Goal: Task Accomplishment & Management: Complete application form

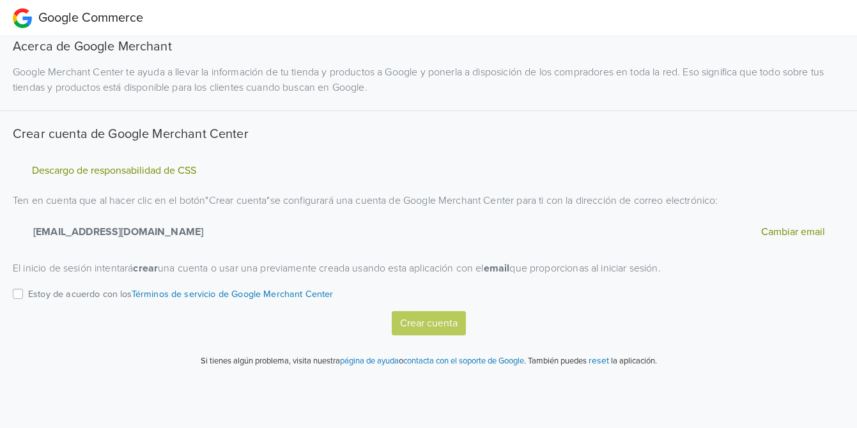
click at [788, 231] on button "Cambiar email" at bounding box center [793, 232] width 72 height 17
click at [28, 293] on label "Estoy de acuerdo con los Términos de servicio de Google Merchant Center" at bounding box center [180, 298] width 305 height 25
click at [0, 0] on input "Estoy de acuerdo con los Términos de servicio de Google Merchant Center" at bounding box center [0, 0] width 0 height 0
click at [388, 319] on div "Crear cuenta" at bounding box center [428, 323] width 831 height 24
click at [405, 323] on button "Crear cuenta" at bounding box center [429, 323] width 74 height 24
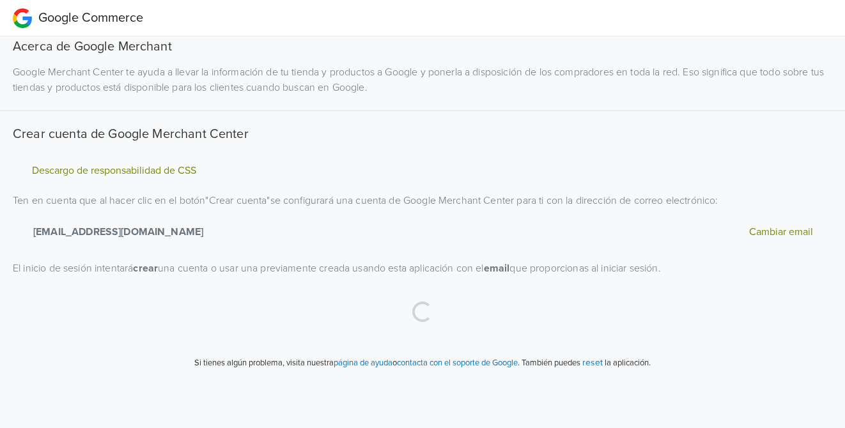
select select "cl"
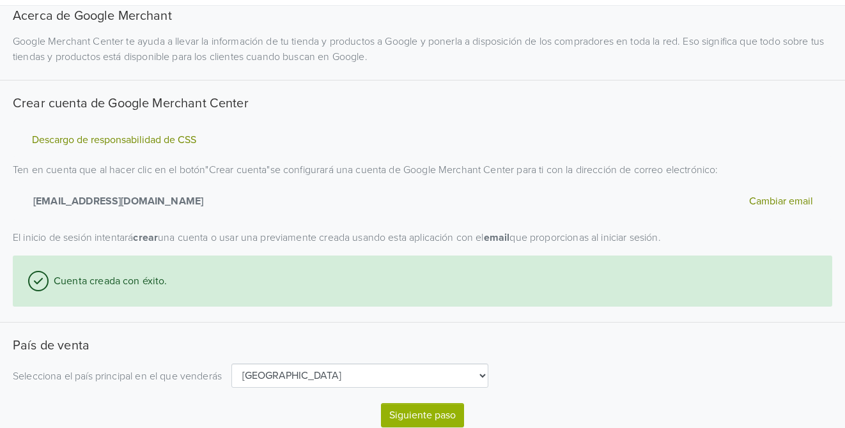
scroll to position [72, 0]
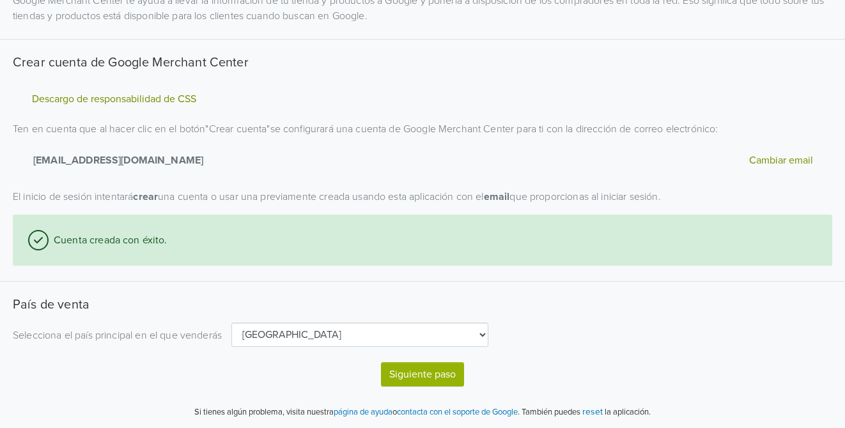
click at [399, 373] on button "Siguiente paso" at bounding box center [422, 374] width 83 height 24
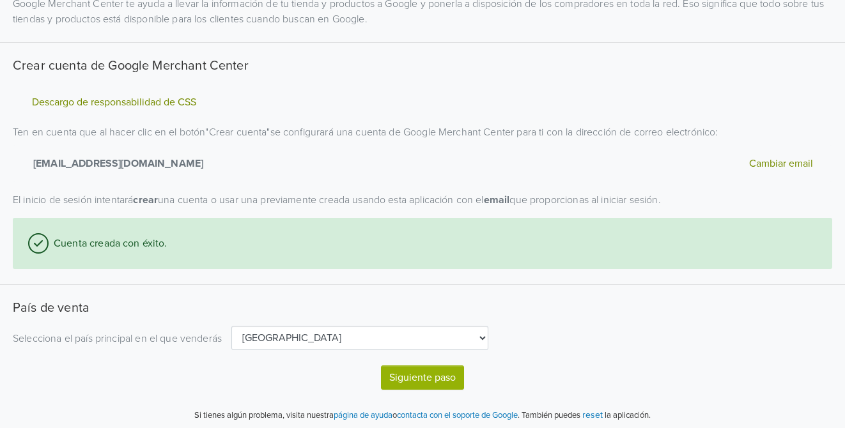
select select "cl"
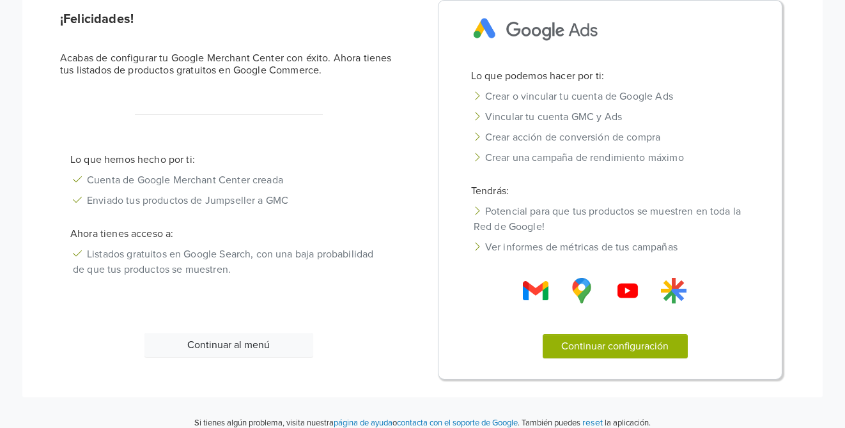
scroll to position [70, 0]
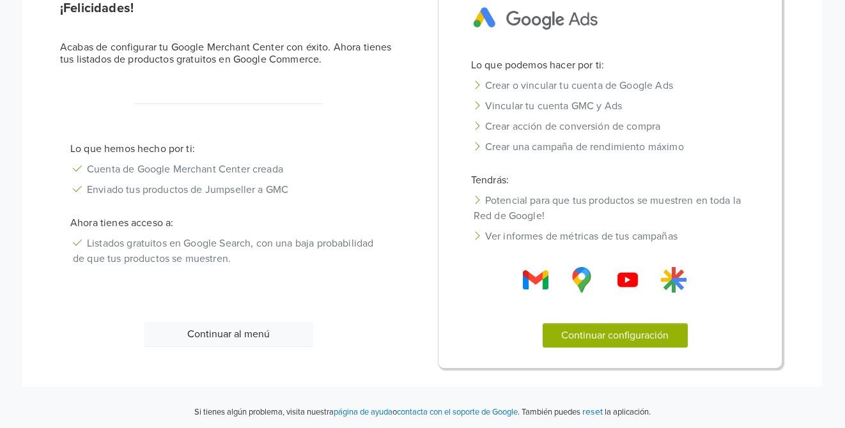
click at [617, 341] on button "Continuar configuración" at bounding box center [614, 335] width 145 height 24
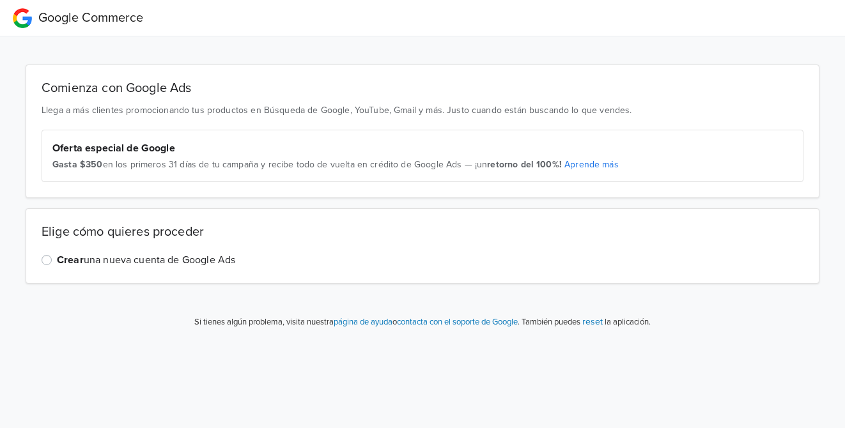
scroll to position [0, 0]
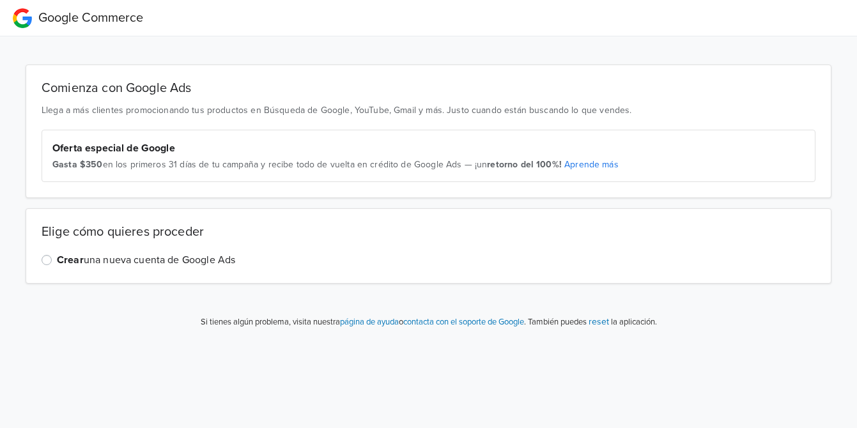
click at [57, 262] on label "Crear una nueva cuenta de Google Ads" at bounding box center [146, 259] width 178 height 15
click at [0, 0] on input "Crear una nueva cuenta de Google Ads" at bounding box center [0, 0] width 0 height 0
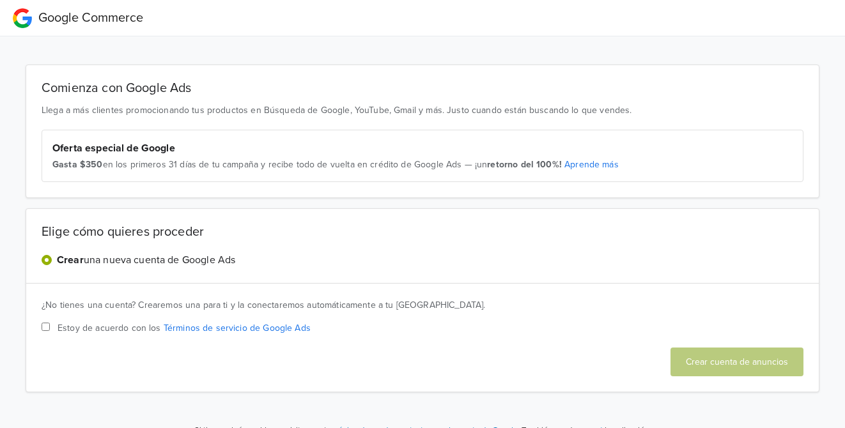
click at [57, 261] on label "Crear una nueva cuenta de Google Ads" at bounding box center [146, 259] width 178 height 15
click at [0, 0] on input "Crear una nueva cuenta de Google Ads" at bounding box center [0, 0] width 0 height 0
click at [47, 328] on input "Estoy de acuerdo con los Términos de servicio de Google Ads" at bounding box center [46, 327] width 8 height 8
checkbox input "true"
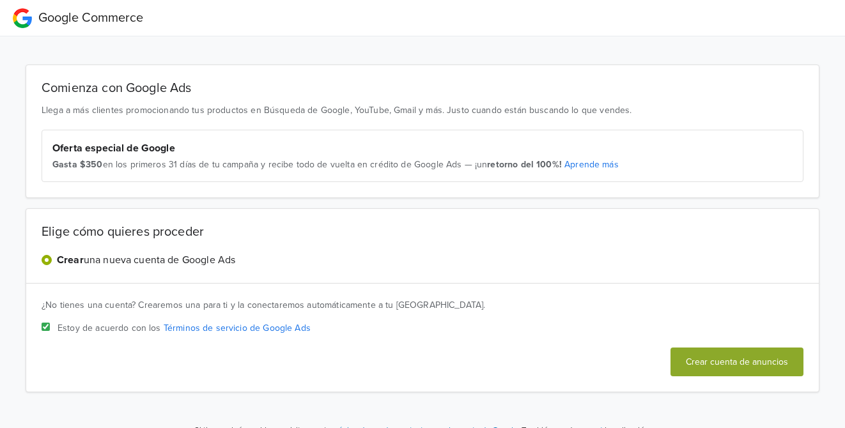
click at [700, 360] on button "Crear cuenta de anuncios" at bounding box center [736, 362] width 133 height 29
